Goal: Information Seeking & Learning: Learn about a topic

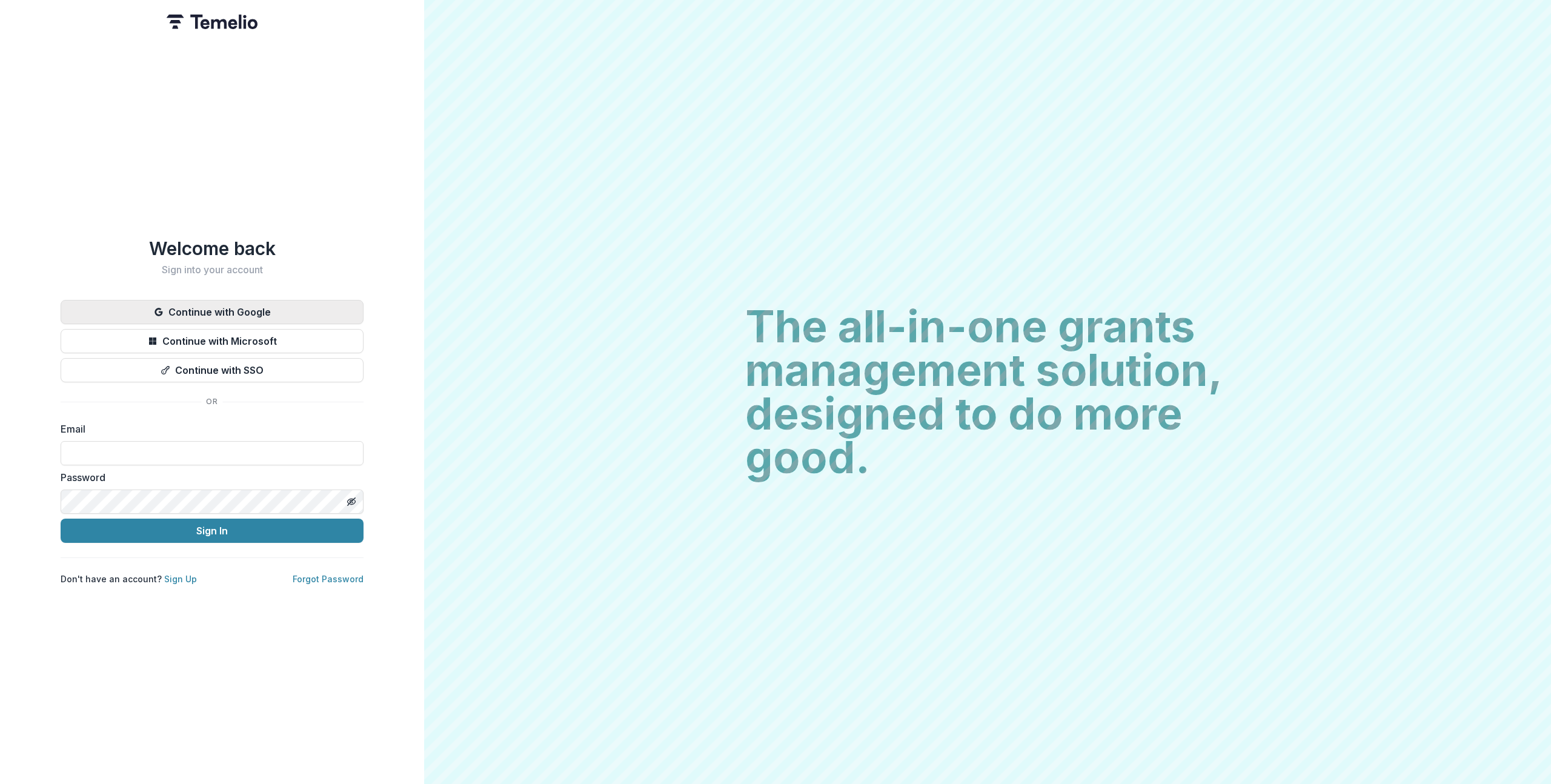
click at [271, 309] on button "Continue with Google" at bounding box center [212, 312] width 303 height 24
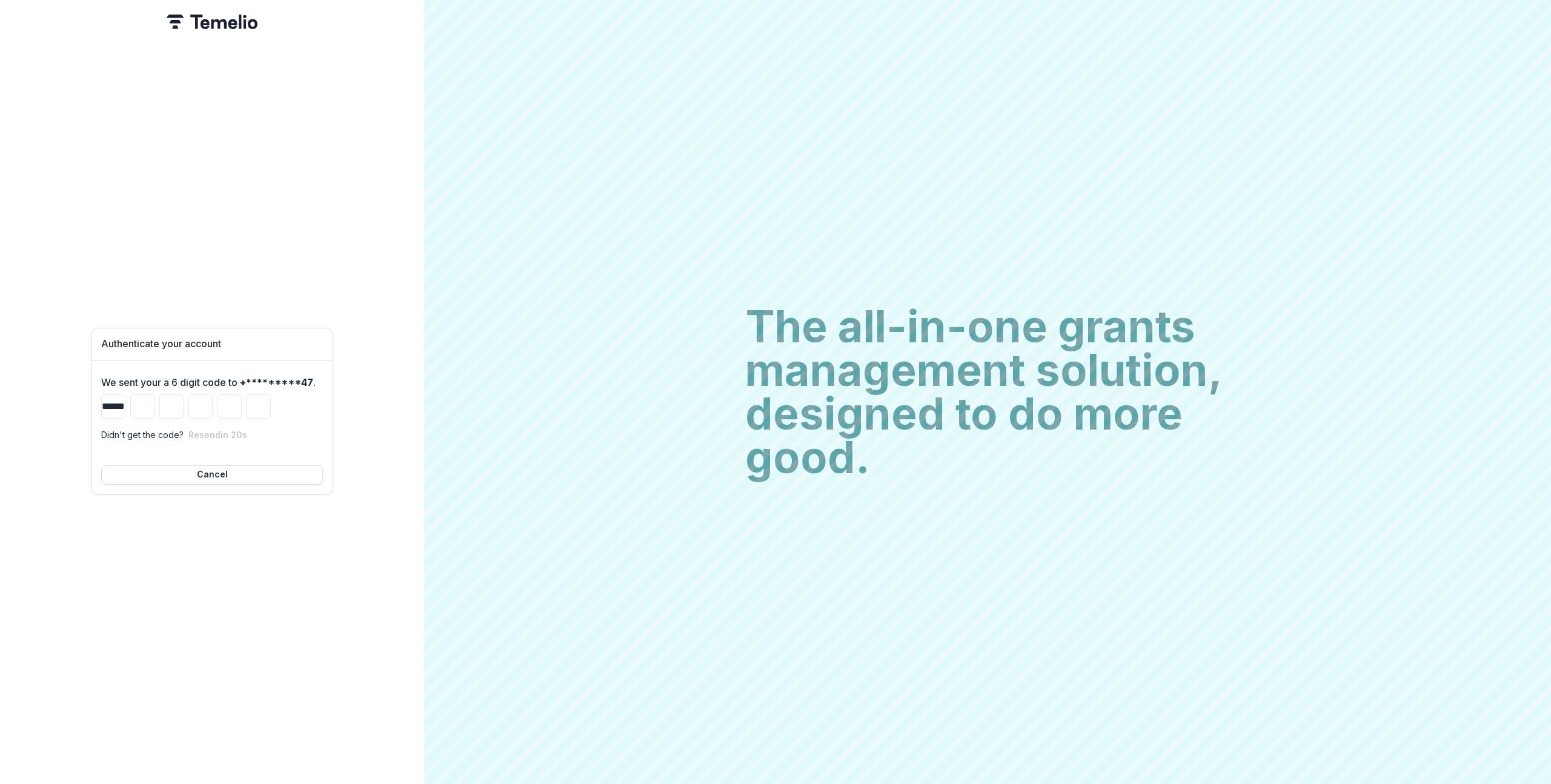
type input "*"
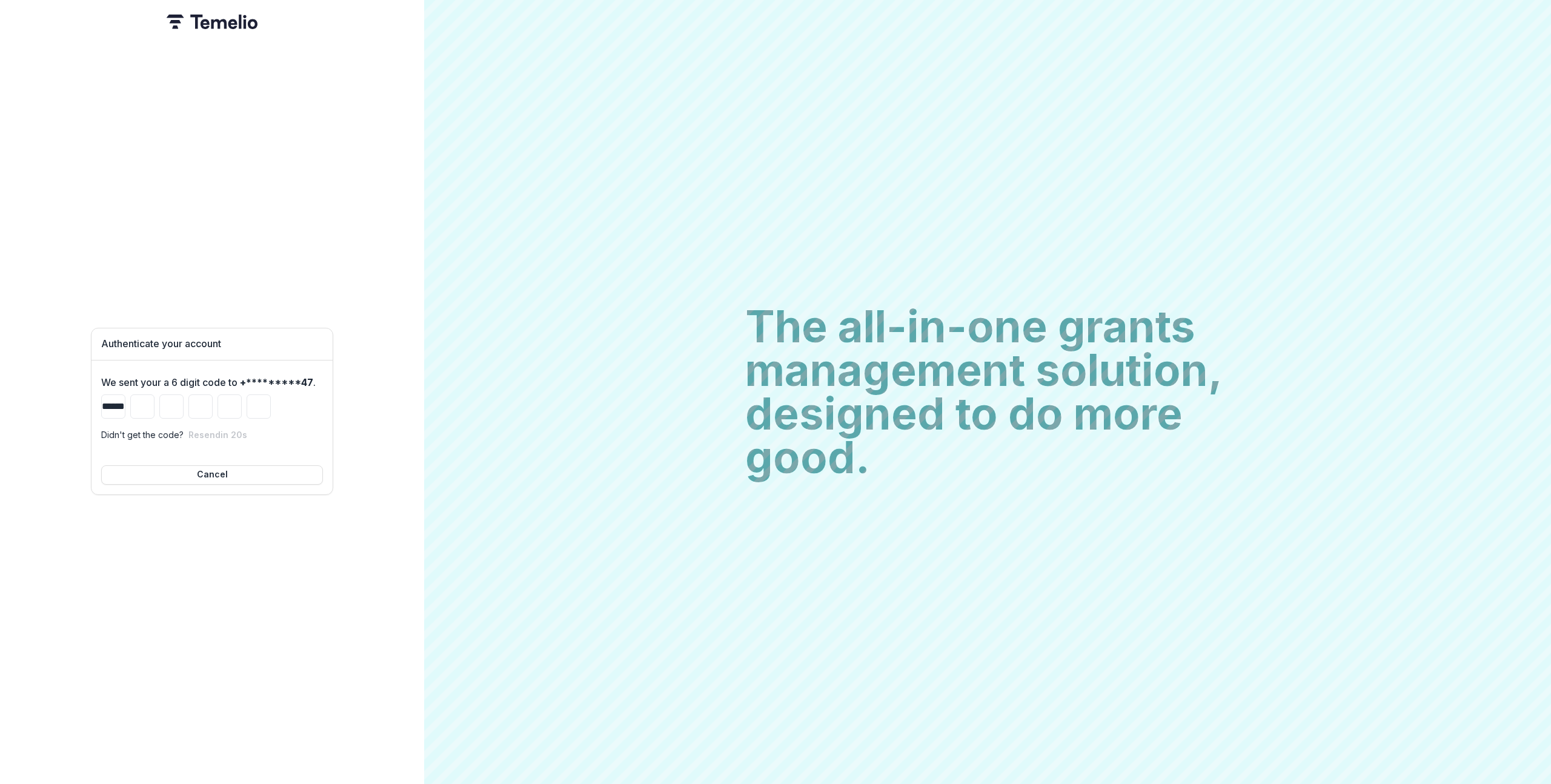
type input "*"
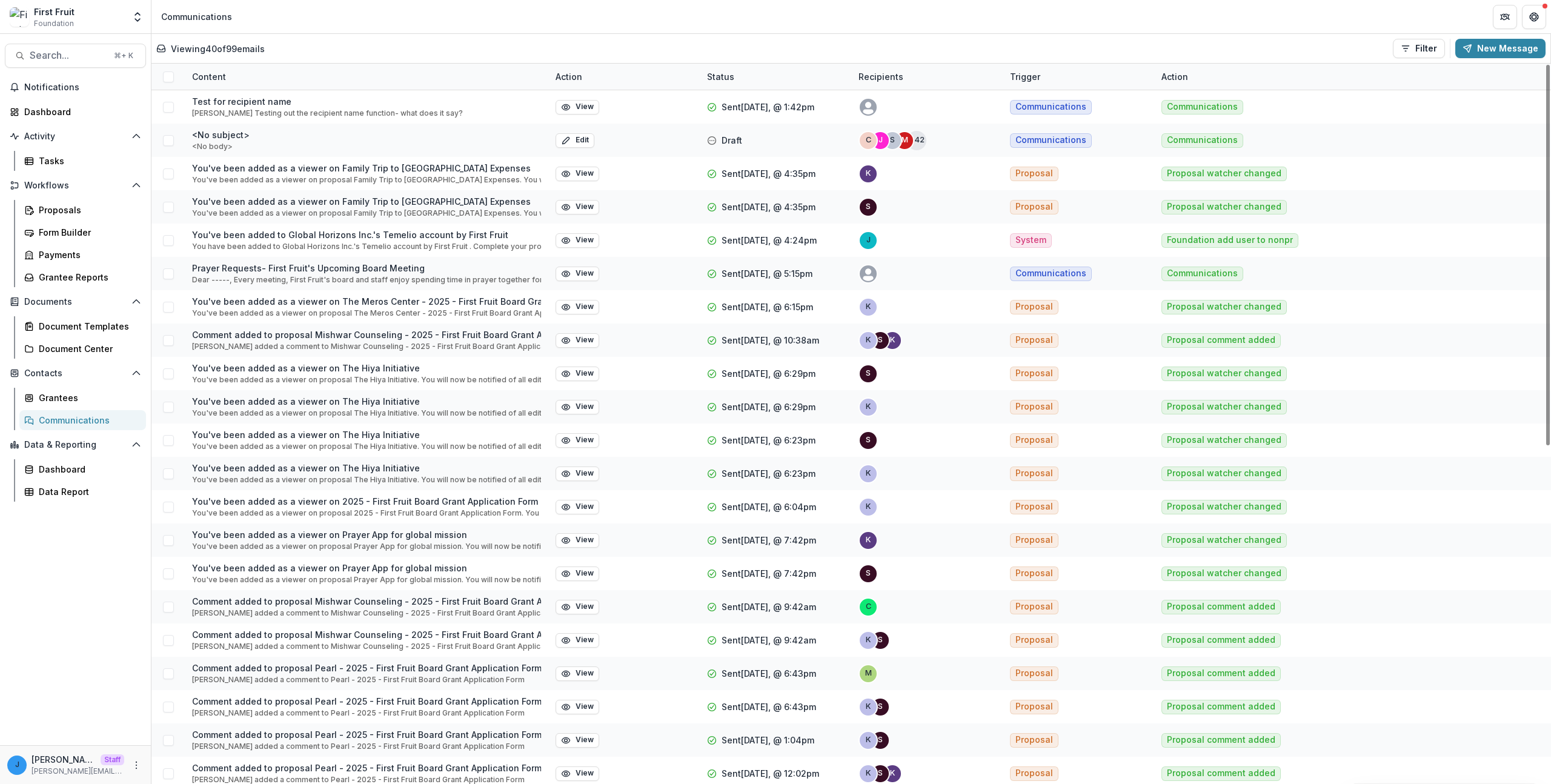
click at [345, 64] on div "Content" at bounding box center [366, 76] width 363 height 26
click at [266, 96] on input at bounding box center [260, 104] width 146 height 19
type input "*"
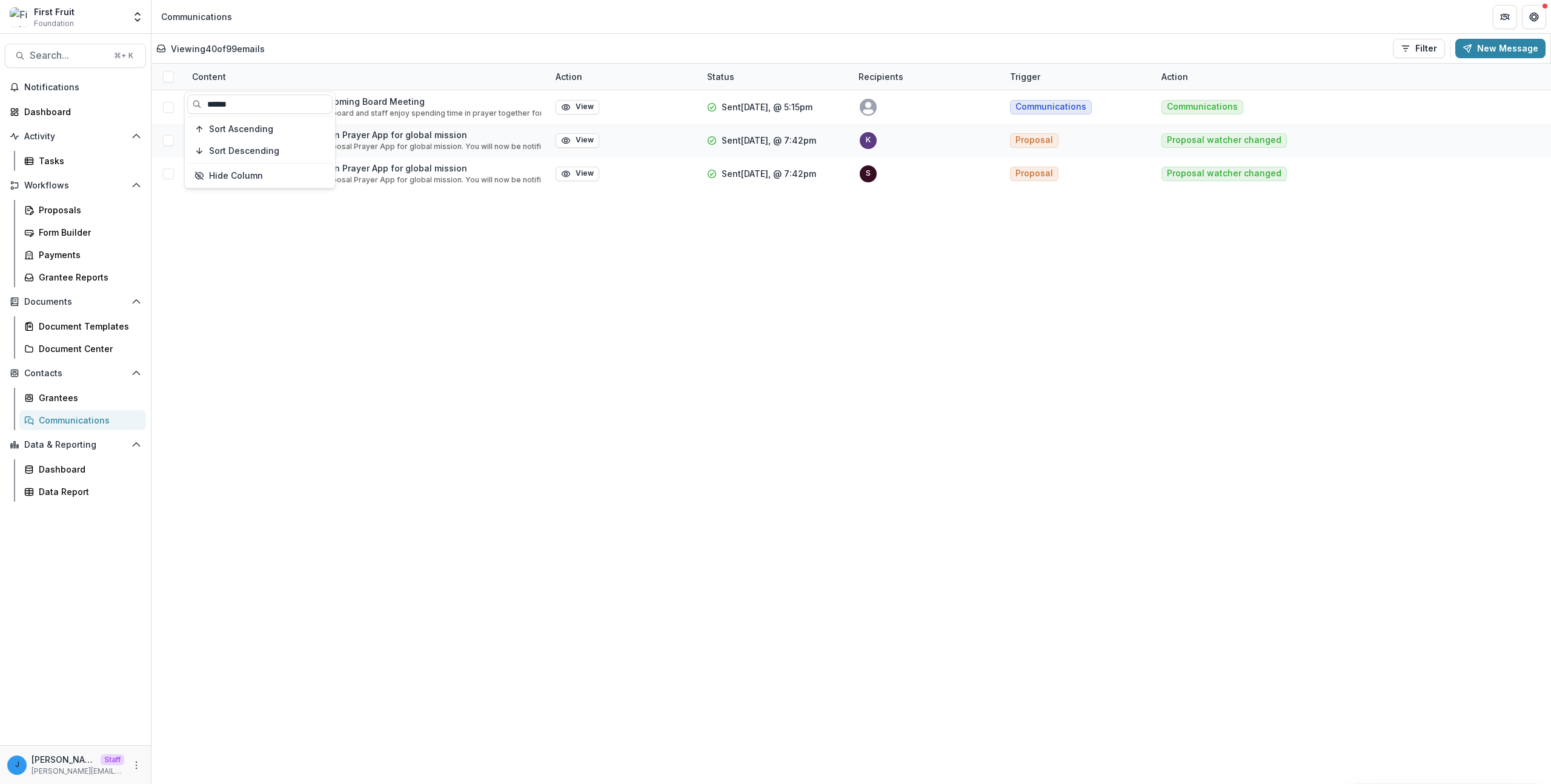
type input "******"
click at [433, 363] on div "Prayer Requests- First Fruit's Upcoming Board Meeting Dear -----, Every meeting…" at bounding box center [851, 437] width 1399 height 693
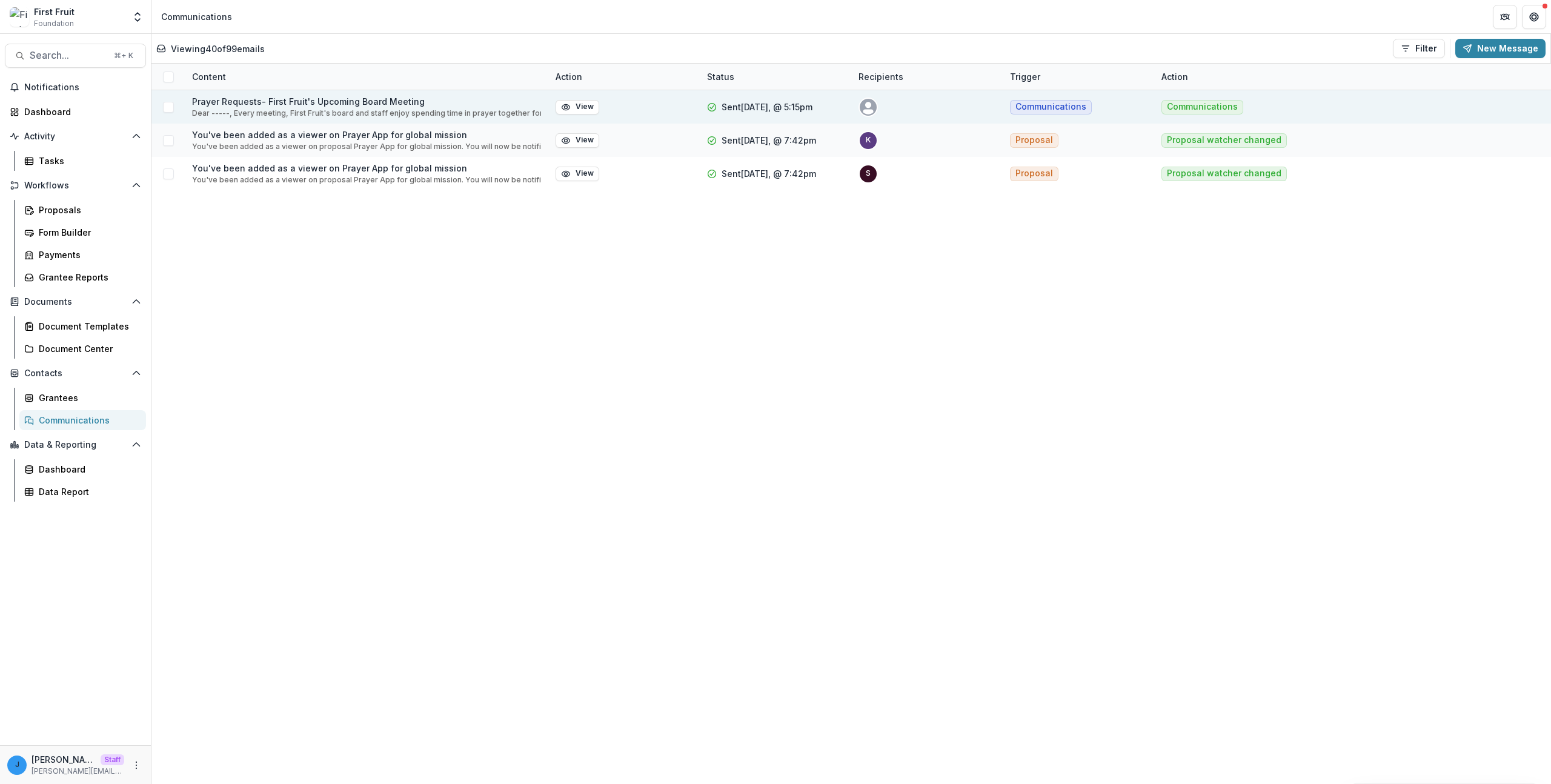
click at [320, 110] on p "Dear -----, Every meeting, First Fruit's board and staff enjoy spending time in…" at bounding box center [366, 113] width 349 height 11
click at [582, 105] on button "View" at bounding box center [578, 107] width 44 height 15
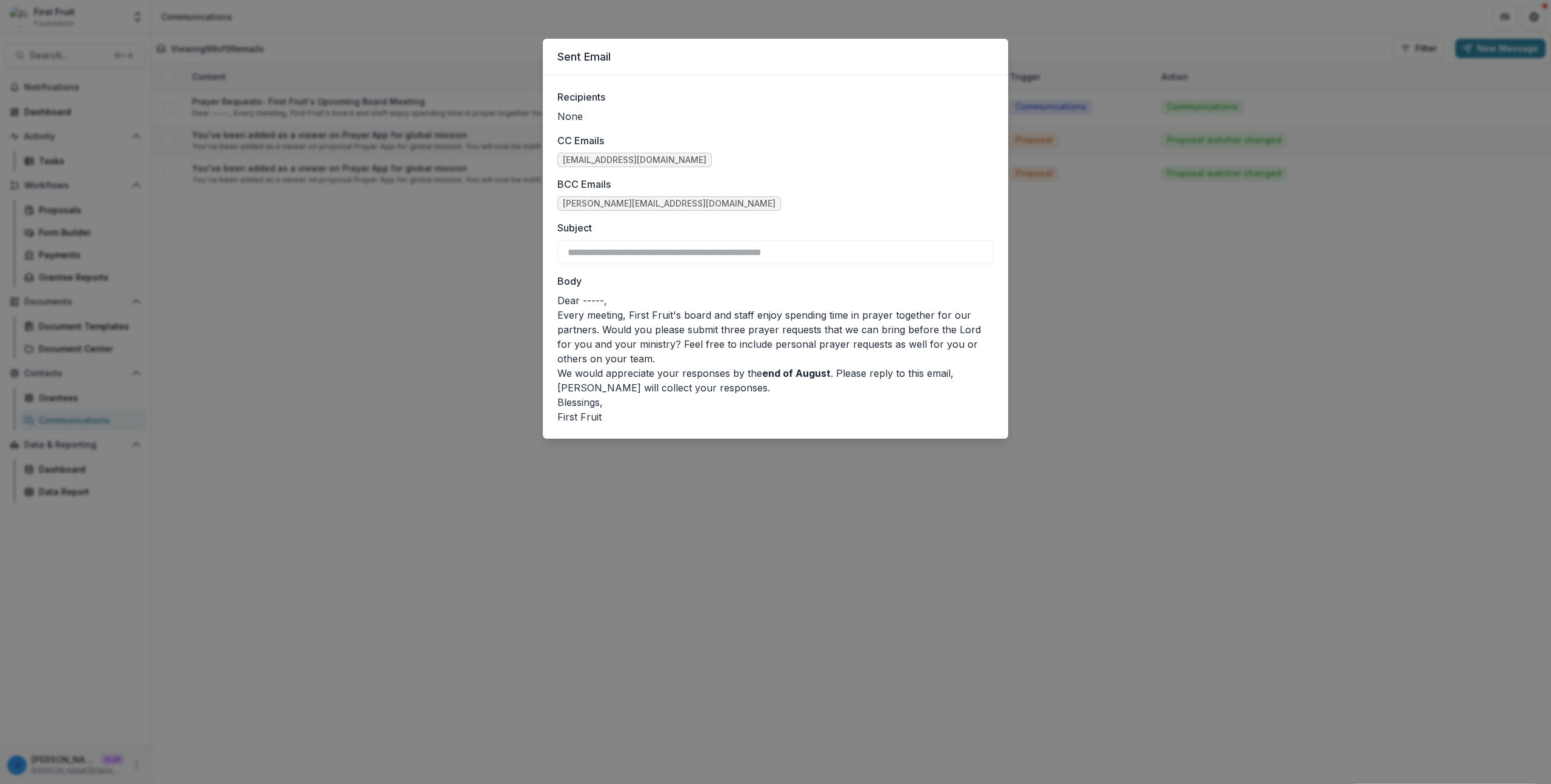
click at [377, 263] on div "**********" at bounding box center [776, 392] width 1551 height 784
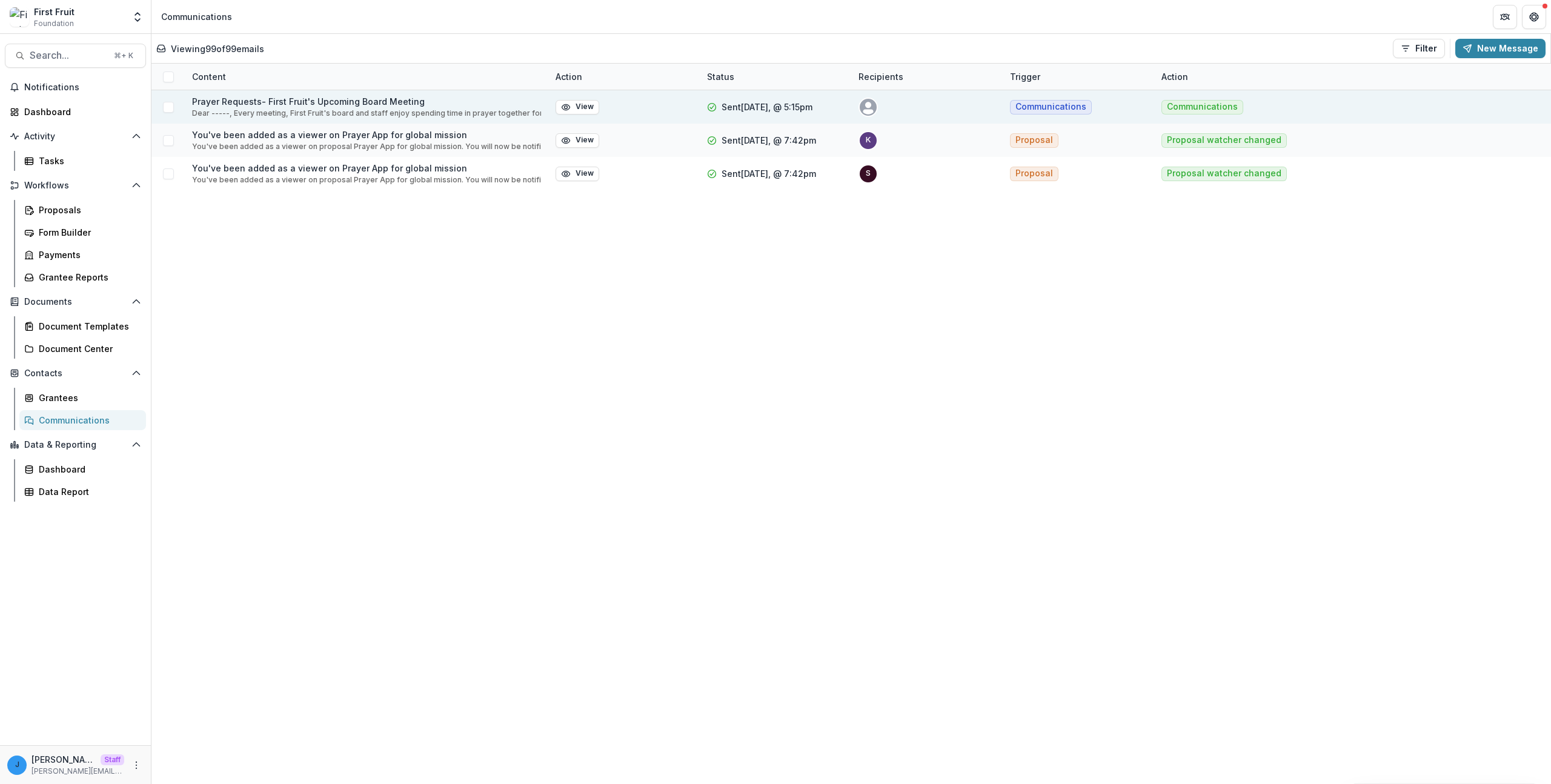
click at [357, 109] on p "Dear -----, Every meeting, First Fruit's board and staff enjoy spending time in…" at bounding box center [366, 113] width 349 height 11
click at [174, 107] on div at bounding box center [168, 107] width 33 height 11
click at [170, 107] on span at bounding box center [168, 107] width 11 height 11
click at [165, 73] on icon at bounding box center [168, 77] width 7 height 7
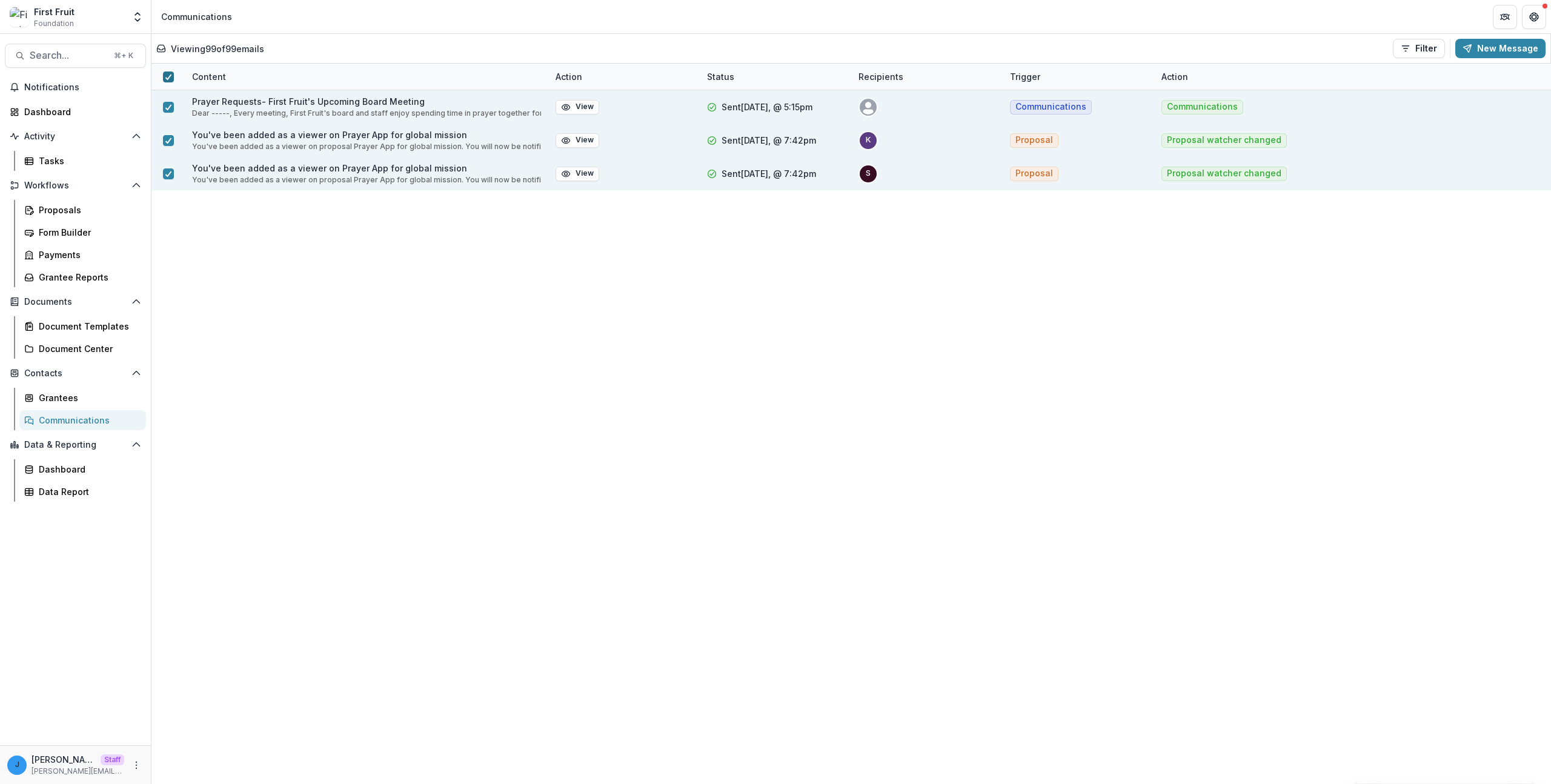
click at [167, 77] on icon at bounding box center [168, 77] width 7 height 6
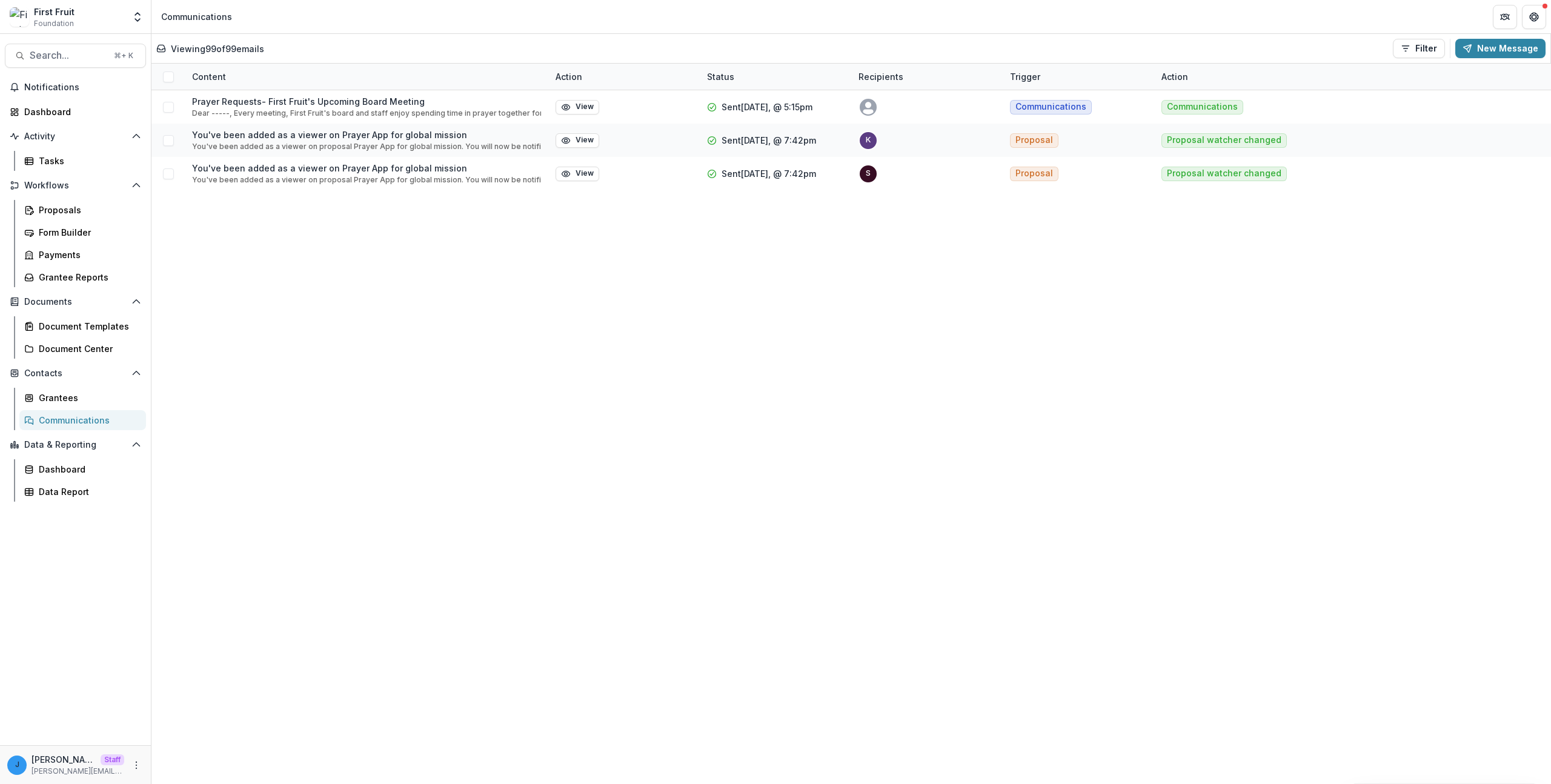
click at [167, 76] on span at bounding box center [168, 77] width 11 height 11
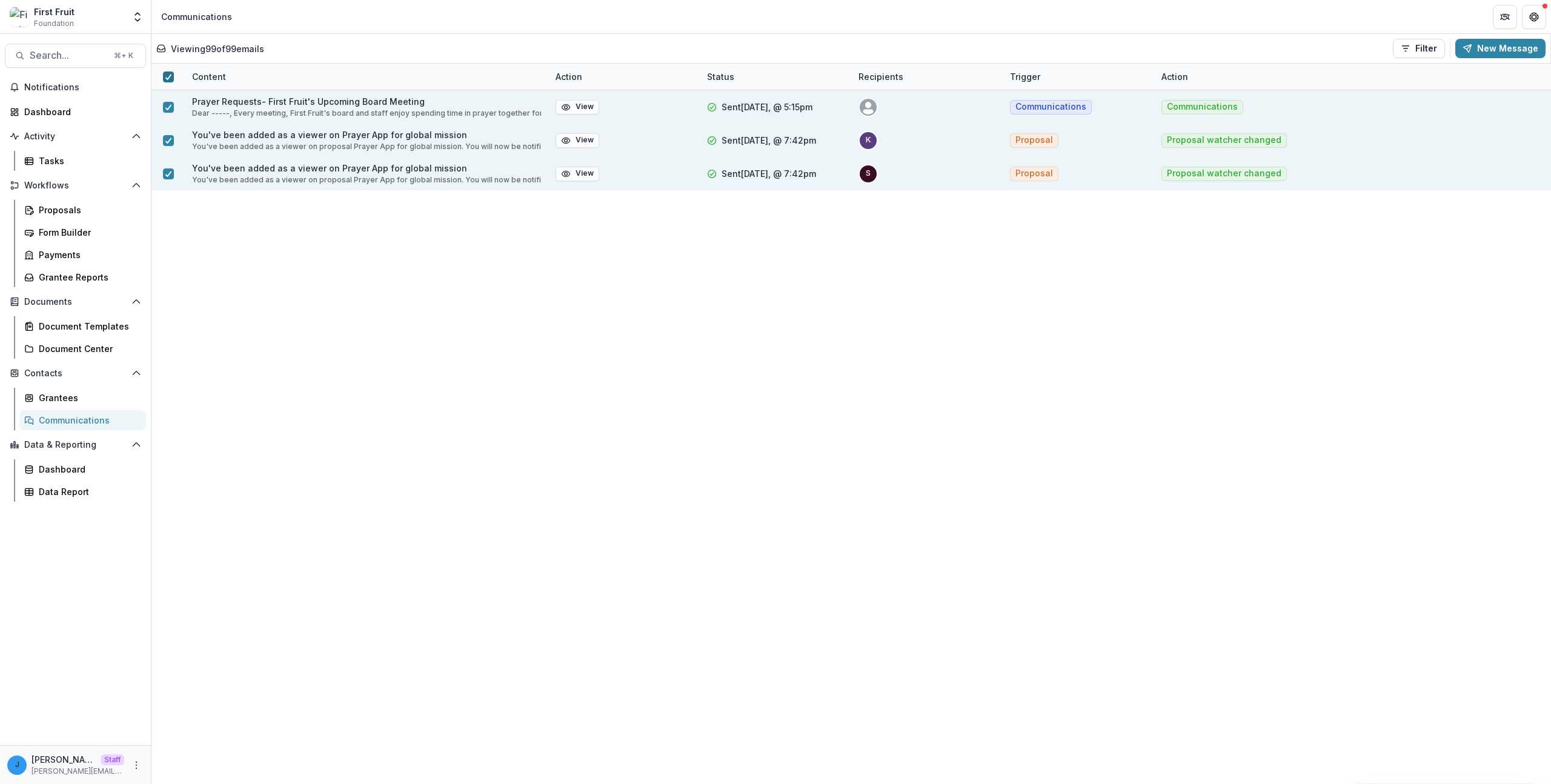
click at [167, 76] on icon at bounding box center [168, 77] width 7 height 6
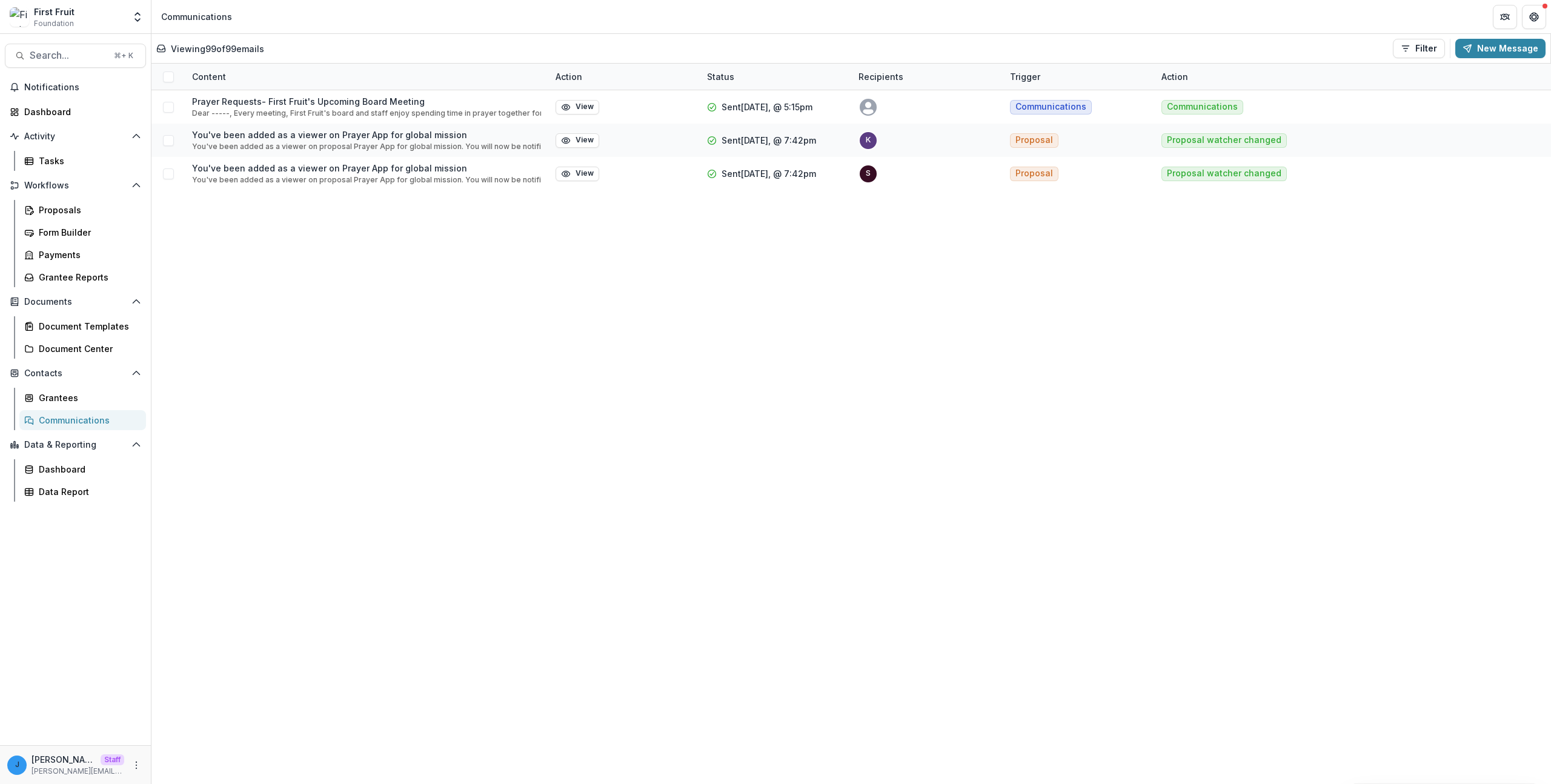
drag, startPoint x: 1333, startPoint y: 336, endPoint x: 1341, endPoint y: 320, distance: 17.9
click at [1333, 336] on div "Prayer Requests- First Fruit's Upcoming Board Meeting Dear -----, Every meeting…" at bounding box center [851, 437] width 1399 height 693
